Goal: Task Accomplishment & Management: Manage account settings

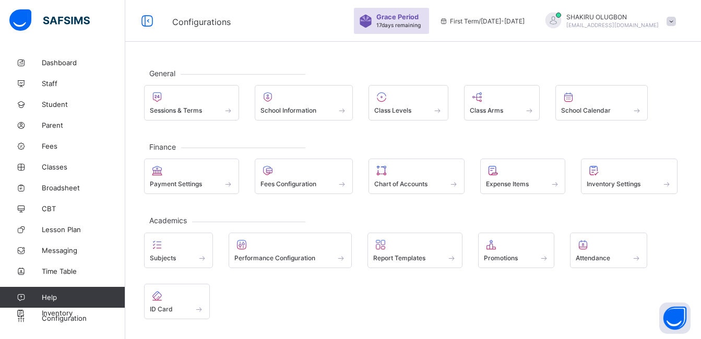
click at [315, 178] on span at bounding box center [303, 178] width 87 height 3
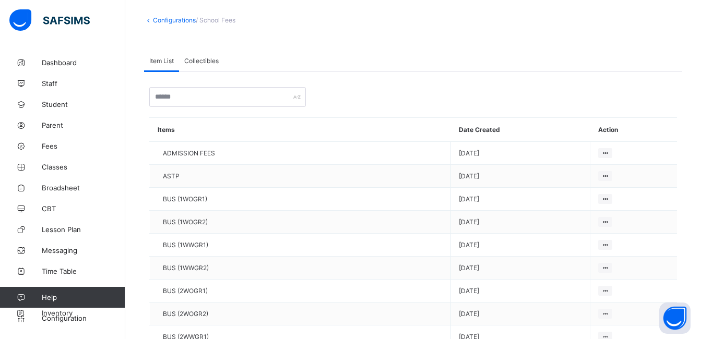
scroll to position [57, 0]
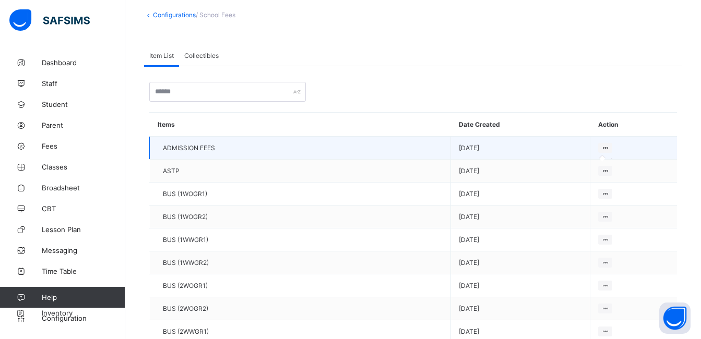
click at [600, 149] on icon at bounding box center [604, 148] width 9 height 8
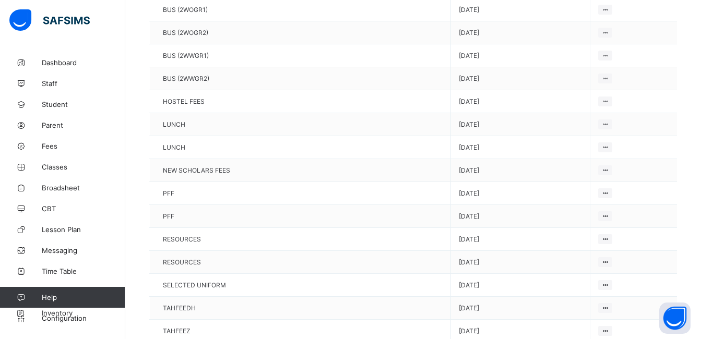
scroll to position [0, 0]
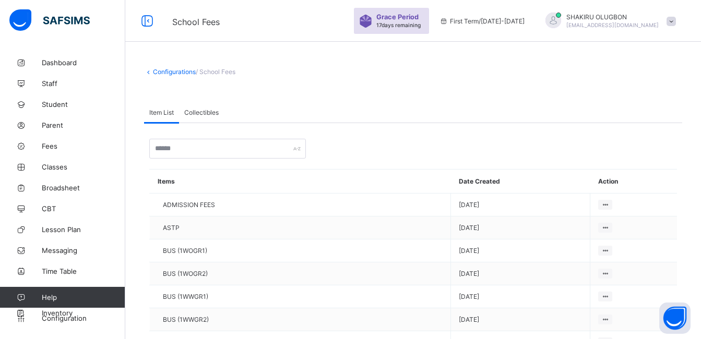
click at [170, 70] on link "Configurations" at bounding box center [174, 72] width 43 height 8
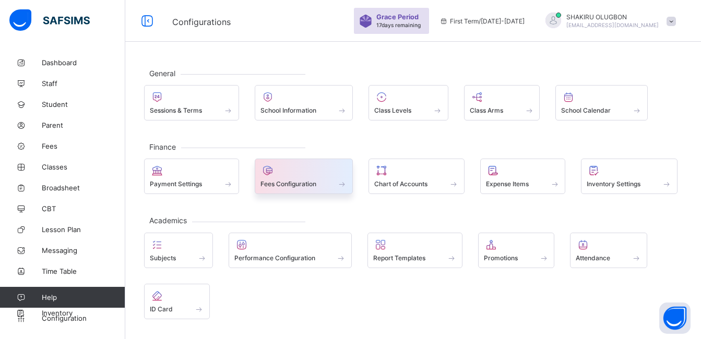
click at [321, 183] on div "Fees Configuration" at bounding box center [303, 183] width 87 height 9
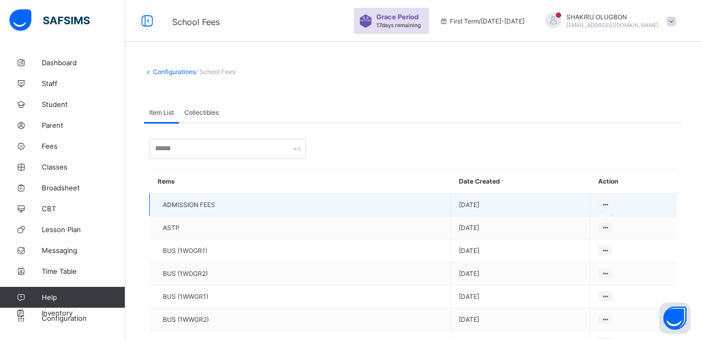
click at [600, 207] on icon at bounding box center [604, 205] width 9 height 8
click at [174, 211] on td "ADMISSION FEES" at bounding box center [300, 205] width 301 height 23
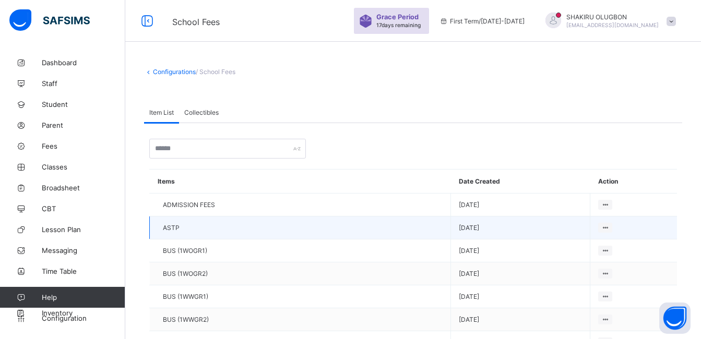
click at [244, 216] on td "ASTP" at bounding box center [300, 227] width 301 height 23
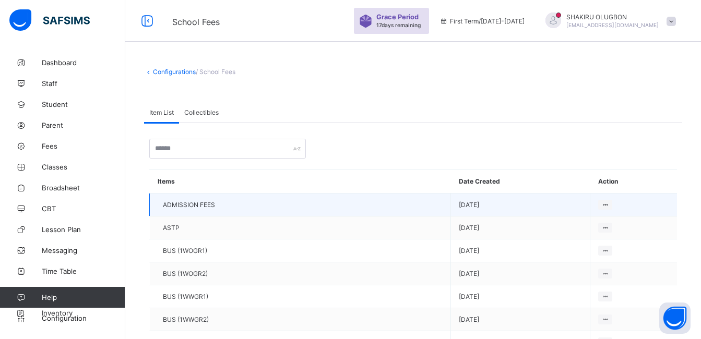
click at [261, 207] on td "ADMISSION FEES" at bounding box center [300, 205] width 301 height 23
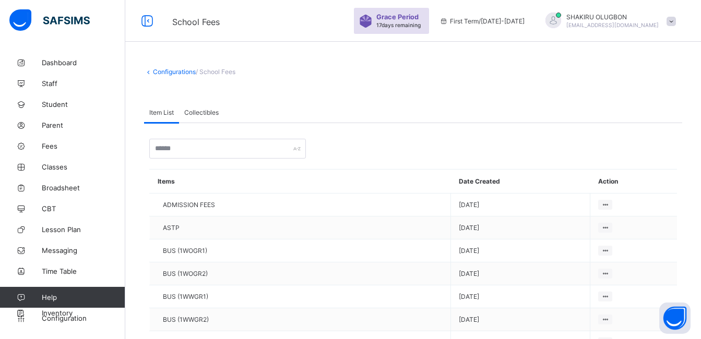
click at [373, 73] on div "Configurations / School Fees" at bounding box center [413, 72] width 538 height 8
drag, startPoint x: 0, startPoint y: 0, endPoint x: 376, endPoint y: 74, distance: 383.2
drag, startPoint x: 376, startPoint y: 74, endPoint x: 615, endPoint y: 75, distance: 238.9
click at [615, 75] on div "Configurations / School Fees" at bounding box center [413, 72] width 538 height 8
click at [61, 315] on span "Configuration" at bounding box center [83, 318] width 83 height 8
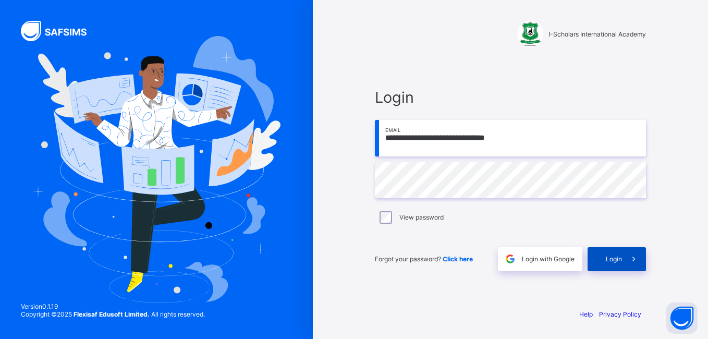
click at [612, 267] on div "Login" at bounding box center [617, 259] width 58 height 24
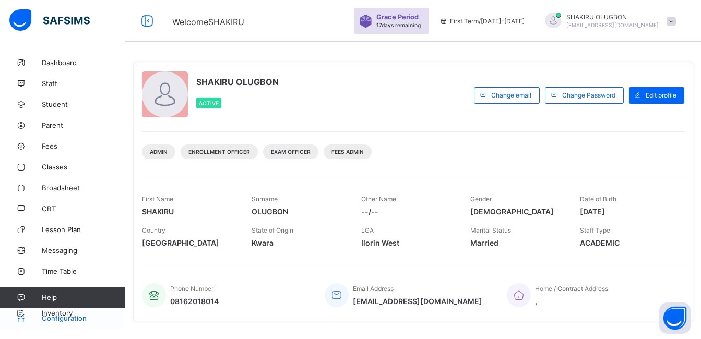
click at [82, 321] on span "Configuration" at bounding box center [83, 318] width 83 height 8
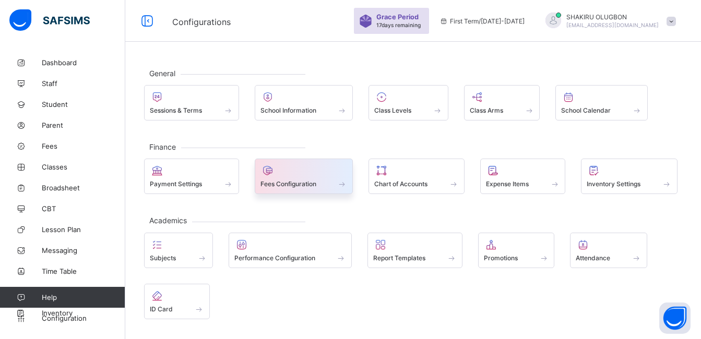
click at [315, 168] on div at bounding box center [303, 170] width 87 height 13
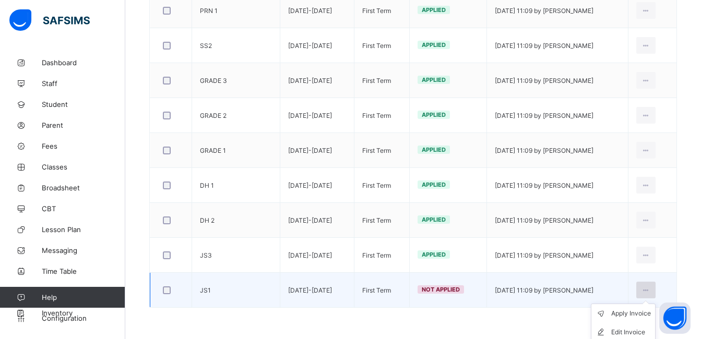
scroll to position [773, 0]
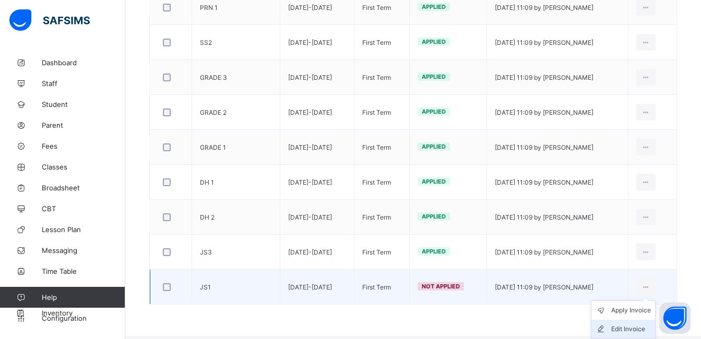
click at [643, 326] on div "Edit Invoice" at bounding box center [631, 329] width 40 height 10
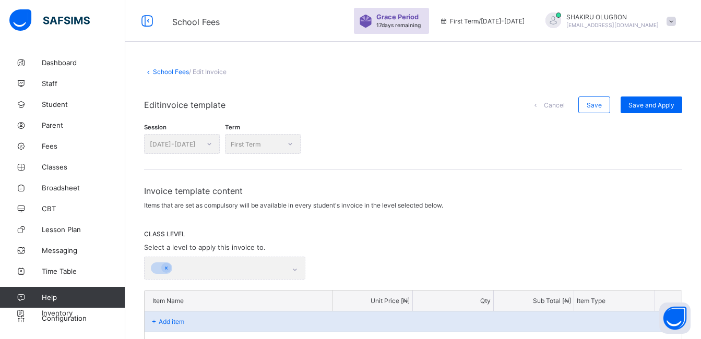
click at [190, 143] on div "Session 2025-2026" at bounding box center [182, 144] width 76 height 20
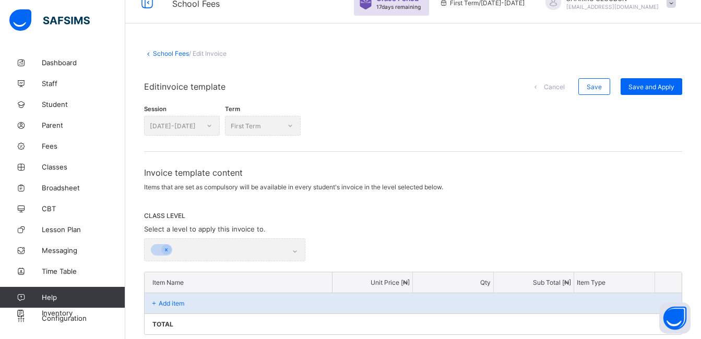
scroll to position [142, 0]
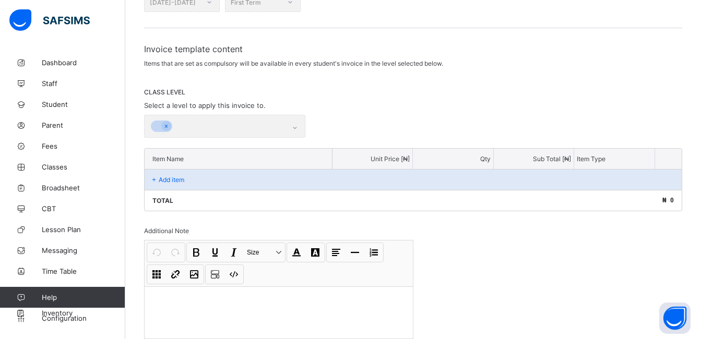
click at [292, 134] on div at bounding box center [224, 126] width 161 height 23
click at [284, 181] on div "Add item" at bounding box center [412, 179] width 537 height 21
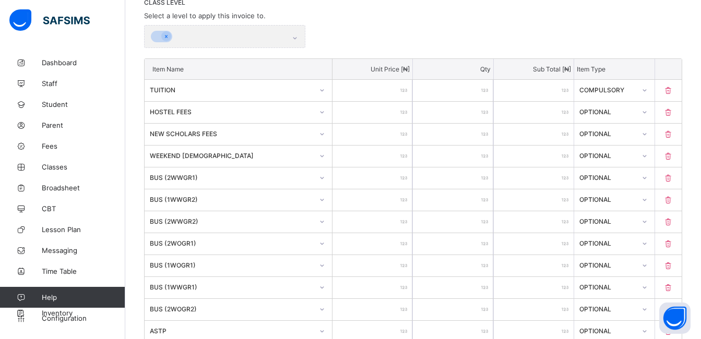
scroll to position [228, 0]
